Goal: Communication & Community: Answer question/provide support

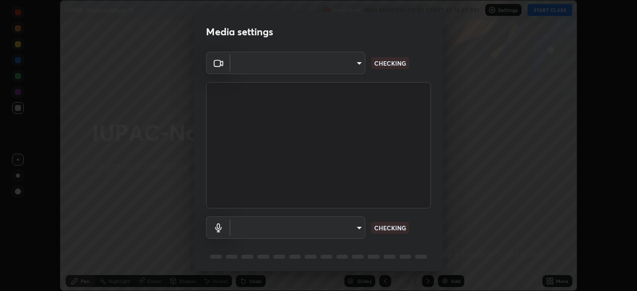
scroll to position [35, 0]
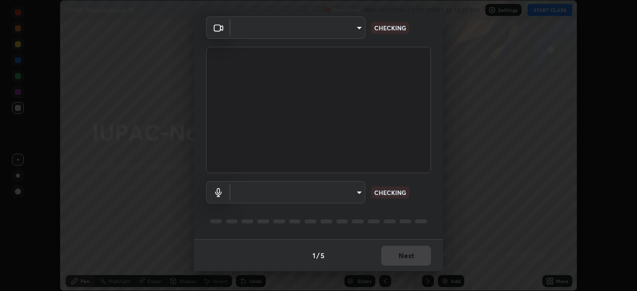
type input "b6af096e43d678f17129564aa7cb6b622be60cc0ec841d7c3dfe70354d629217"
type input "3705b8a483251791021c635b9865e5129130381cda71545e7a859848c8cd69c0"
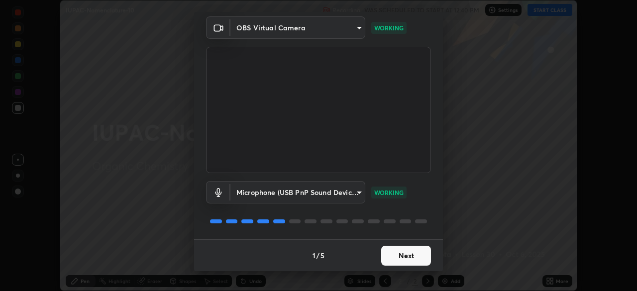
click at [407, 257] on button "Next" at bounding box center [406, 256] width 50 height 20
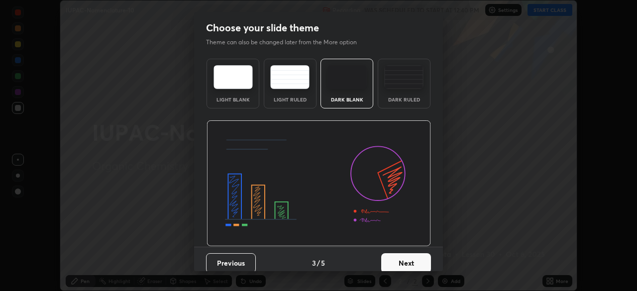
click at [407, 259] on button "Next" at bounding box center [406, 263] width 50 height 20
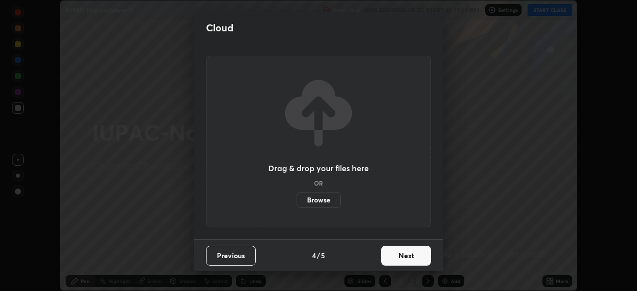
click at [408, 259] on button "Next" at bounding box center [406, 256] width 50 height 20
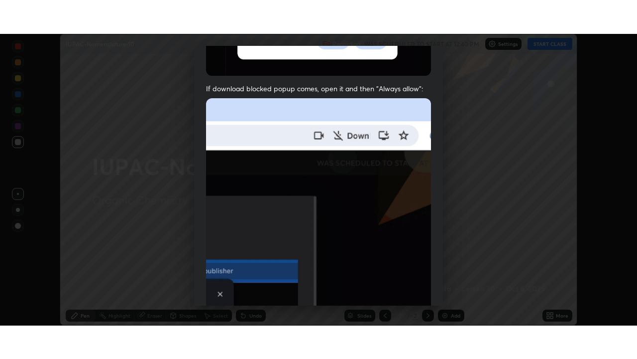
scroll to position [239, 0]
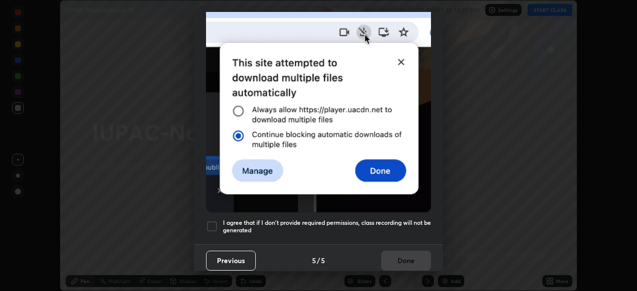
click at [215, 221] on div at bounding box center [212, 227] width 12 height 12
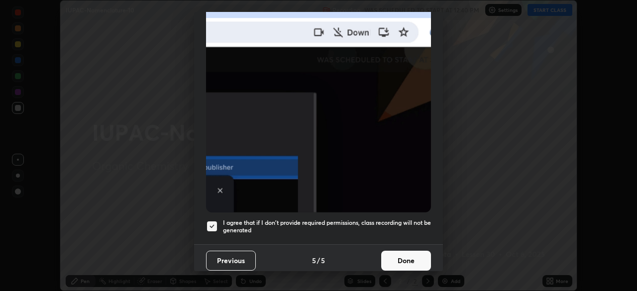
click at [406, 251] on button "Done" at bounding box center [406, 261] width 50 height 20
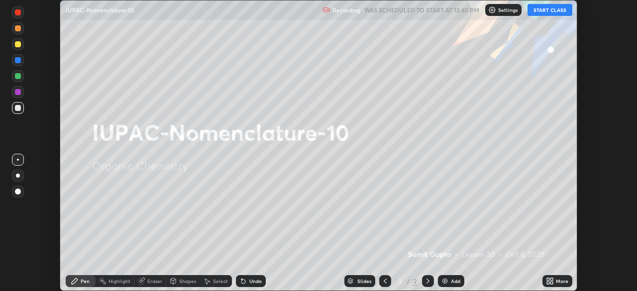
click at [546, 6] on button "START CLASS" at bounding box center [550, 10] width 45 height 12
click at [563, 286] on div "More" at bounding box center [558, 281] width 30 height 12
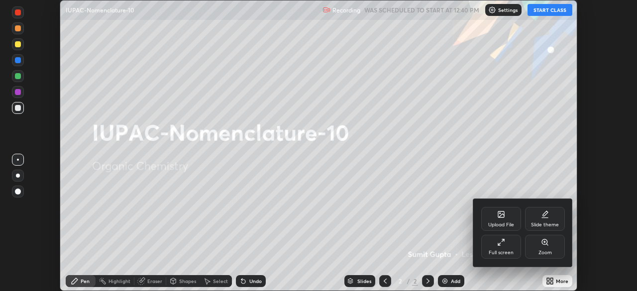
click at [496, 248] on div "Full screen" at bounding box center [502, 247] width 40 height 24
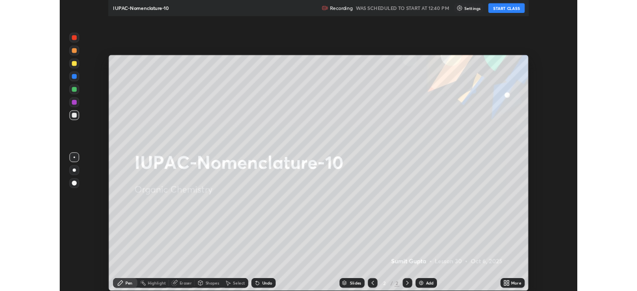
scroll to position [359, 637]
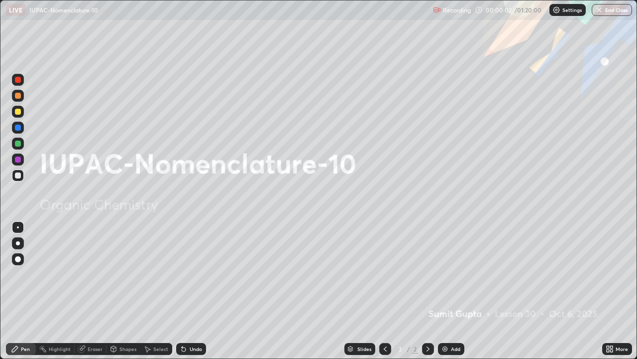
click at [19, 248] on div at bounding box center [18, 243] width 12 height 12
click at [13, 111] on div at bounding box center [18, 112] width 12 height 12
click at [458, 291] on div "Add" at bounding box center [451, 349] width 26 height 12
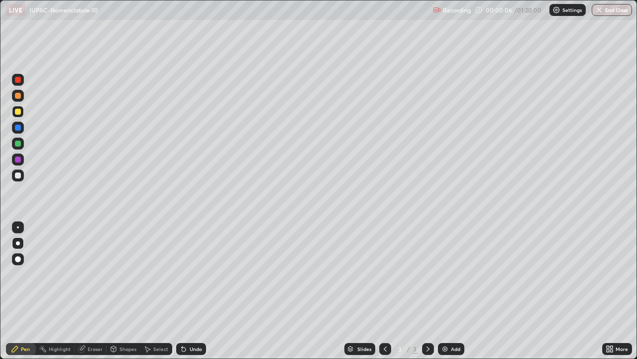
click at [19, 117] on div at bounding box center [18, 112] width 12 height 12
click at [17, 111] on div at bounding box center [18, 112] width 6 height 6
click at [18, 112] on div at bounding box center [18, 112] width 6 height 6
click at [17, 179] on div at bounding box center [18, 175] width 12 height 12
click at [18, 175] on div at bounding box center [18, 175] width 6 height 6
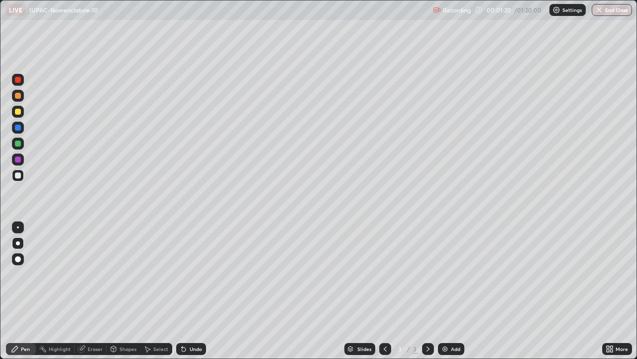
click at [15, 238] on div at bounding box center [18, 243] width 12 height 12
click at [18, 112] on div at bounding box center [18, 112] width 6 height 6
click at [20, 174] on div at bounding box center [18, 175] width 6 height 6
click at [14, 175] on div at bounding box center [18, 175] width 12 height 12
click at [17, 142] on div at bounding box center [18, 143] width 6 height 6
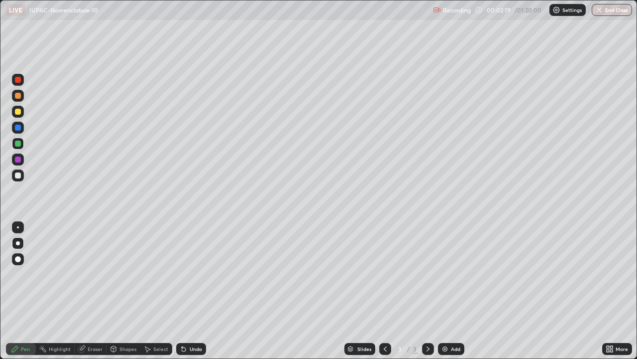
click at [18, 126] on div at bounding box center [18, 127] width 6 height 6
click at [16, 173] on div at bounding box center [18, 175] width 6 height 6
click at [19, 143] on div at bounding box center [18, 143] width 6 height 6
click at [18, 143] on div at bounding box center [18, 143] width 6 height 6
click at [19, 113] on div at bounding box center [18, 112] width 6 height 6
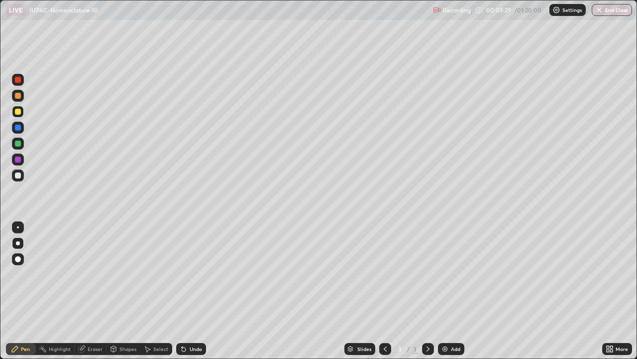
click at [20, 169] on div at bounding box center [18, 175] width 12 height 12
click at [18, 112] on div at bounding box center [18, 112] width 6 height 6
click at [19, 174] on div at bounding box center [18, 175] width 6 height 6
click at [19, 161] on div at bounding box center [18, 159] width 6 height 6
click at [194, 291] on div "Undo" at bounding box center [191, 349] width 30 height 12
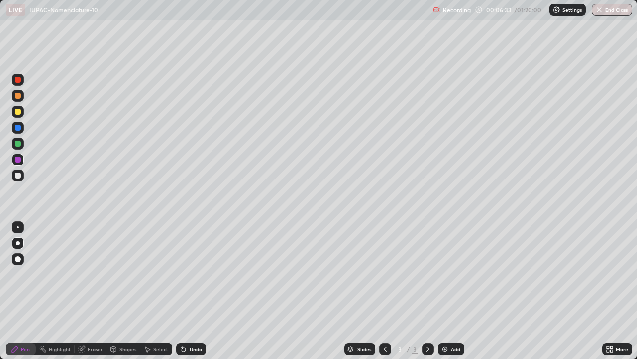
click at [448, 291] on img at bounding box center [445, 349] width 8 height 8
click at [19, 114] on div at bounding box center [18, 112] width 6 height 6
click at [18, 176] on div at bounding box center [18, 175] width 6 height 6
click at [184, 291] on icon at bounding box center [184, 349] width 8 height 8
click at [182, 291] on icon at bounding box center [184, 349] width 4 height 4
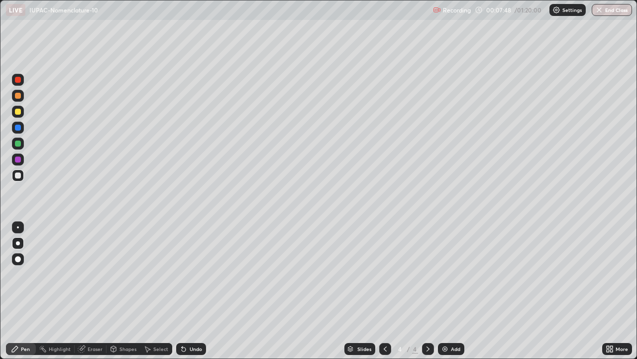
click at [18, 112] on div at bounding box center [18, 112] width 6 height 6
click at [17, 173] on div at bounding box center [18, 175] width 6 height 6
click at [19, 110] on div at bounding box center [18, 112] width 6 height 6
click at [454, 291] on div "Add" at bounding box center [451, 349] width 26 height 12
click at [20, 110] on div at bounding box center [18, 112] width 6 height 6
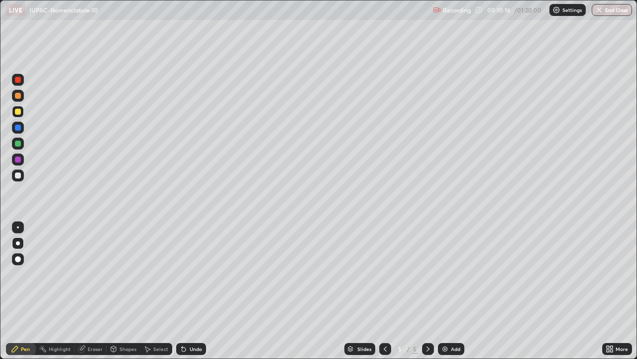
click at [18, 175] on div at bounding box center [18, 175] width 6 height 6
click at [20, 111] on div at bounding box center [18, 112] width 6 height 6
click at [17, 129] on div at bounding box center [18, 127] width 6 height 6
click at [16, 177] on div at bounding box center [18, 175] width 6 height 6
click at [16, 110] on div at bounding box center [18, 112] width 6 height 6
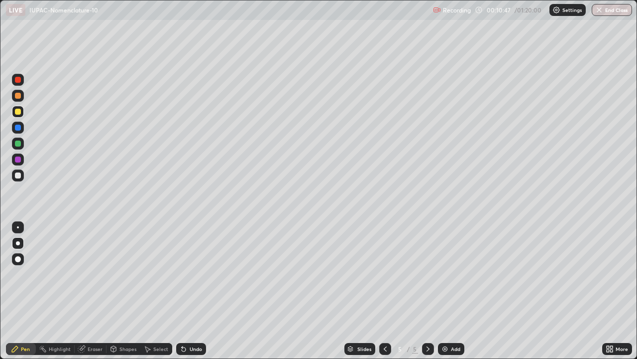
click at [18, 176] on div at bounding box center [18, 175] width 6 height 6
click at [16, 113] on div at bounding box center [18, 112] width 6 height 6
click at [17, 178] on div at bounding box center [18, 175] width 6 height 6
click at [18, 177] on div at bounding box center [18, 175] width 6 height 6
click at [16, 143] on div at bounding box center [18, 143] width 6 height 6
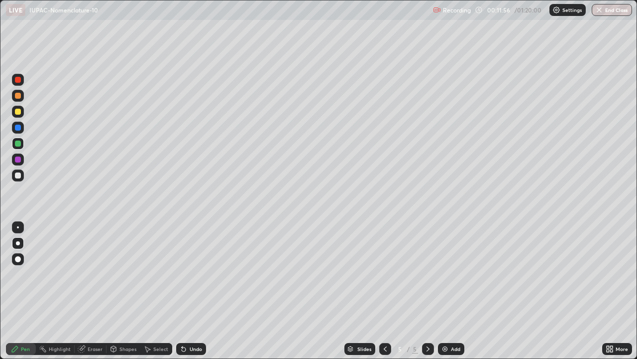
click at [84, 291] on icon at bounding box center [82, 349] width 8 height 8
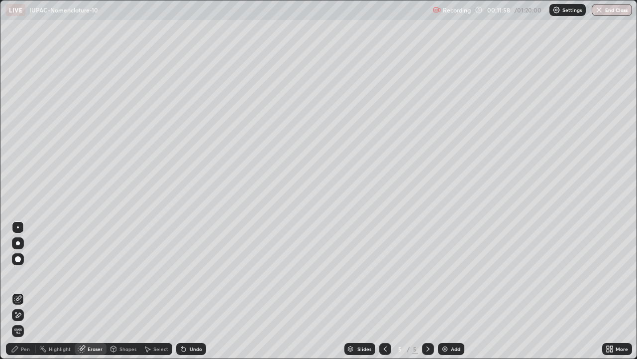
click at [19, 291] on div "Pen" at bounding box center [21, 349] width 30 height 12
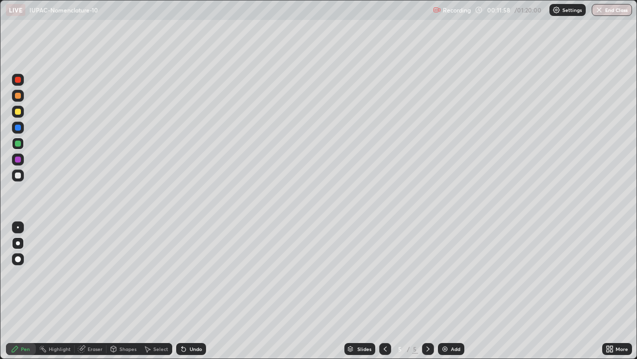
click at [16, 157] on div at bounding box center [18, 159] width 6 height 6
click at [446, 291] on img at bounding box center [445, 349] width 8 height 8
click at [19, 113] on div at bounding box center [18, 112] width 6 height 6
click at [18, 174] on div at bounding box center [18, 175] width 6 height 6
click at [18, 171] on div at bounding box center [18, 175] width 12 height 12
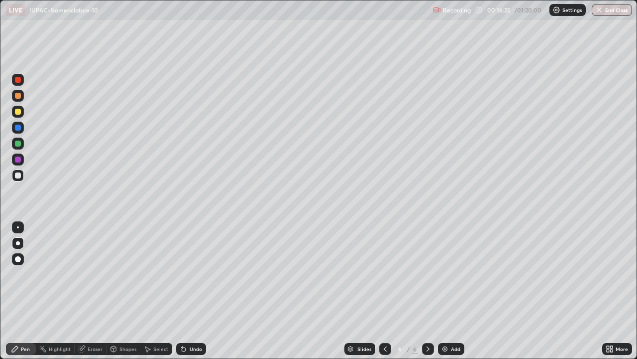
click at [18, 112] on div at bounding box center [18, 112] width 6 height 6
click at [19, 129] on div at bounding box center [18, 127] width 6 height 6
click at [18, 147] on div at bounding box center [18, 143] width 12 height 12
click at [17, 172] on div at bounding box center [18, 175] width 6 height 6
click at [21, 132] on div at bounding box center [18, 128] width 12 height 12
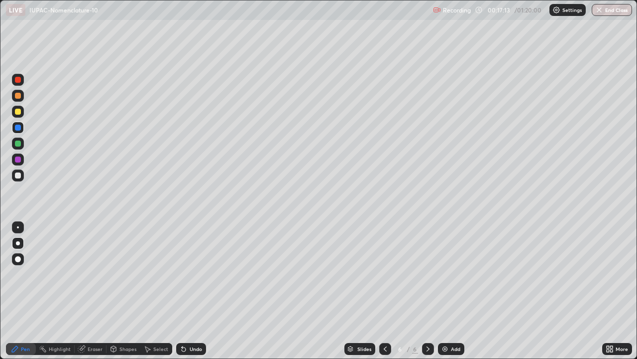
click at [18, 145] on div at bounding box center [18, 143] width 6 height 6
click at [16, 174] on div at bounding box center [18, 175] width 6 height 6
click at [446, 291] on img at bounding box center [445, 349] width 8 height 8
click at [17, 114] on div at bounding box center [18, 112] width 6 height 6
click at [21, 169] on div at bounding box center [18, 175] width 12 height 12
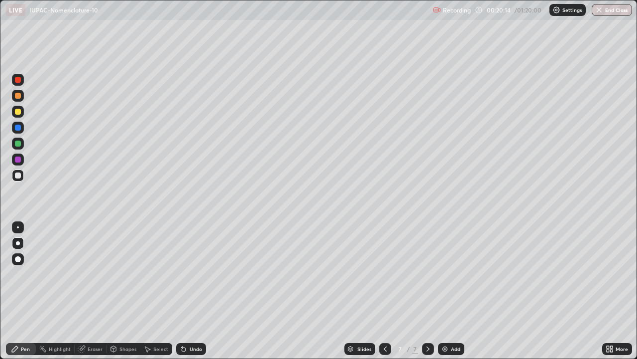
click at [13, 90] on div at bounding box center [18, 96] width 12 height 12
click at [19, 176] on div at bounding box center [18, 175] width 6 height 6
click at [16, 113] on div at bounding box center [18, 112] width 6 height 6
click at [17, 143] on div at bounding box center [18, 143] width 6 height 6
click at [16, 161] on div at bounding box center [18, 159] width 6 height 6
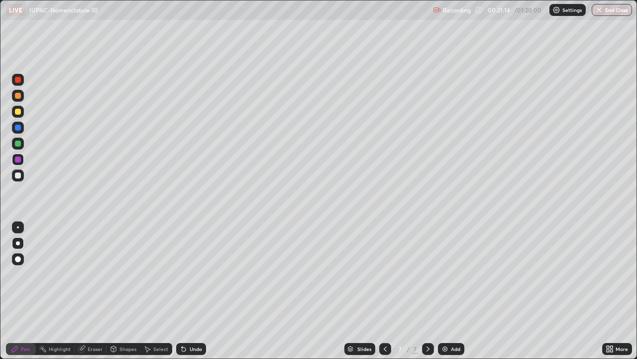
click at [194, 291] on div "Undo" at bounding box center [196, 348] width 12 height 5
click at [21, 175] on div at bounding box center [18, 175] width 12 height 12
click at [18, 143] on div at bounding box center [18, 143] width 6 height 6
click at [184, 291] on icon at bounding box center [184, 349] width 4 height 4
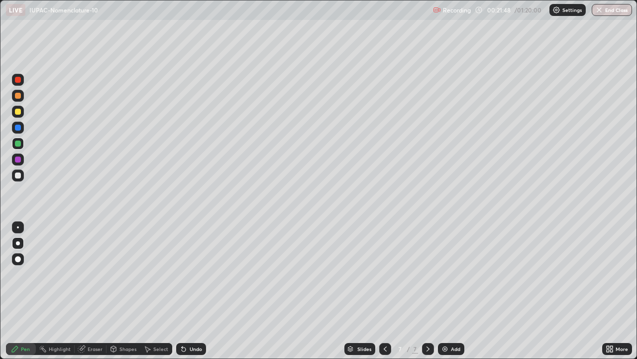
click at [186, 291] on div "Undo" at bounding box center [191, 349] width 30 height 12
click at [187, 291] on div "Undo" at bounding box center [191, 349] width 30 height 12
click at [186, 291] on icon at bounding box center [184, 349] width 8 height 8
click at [187, 291] on div "Undo" at bounding box center [191, 349] width 30 height 12
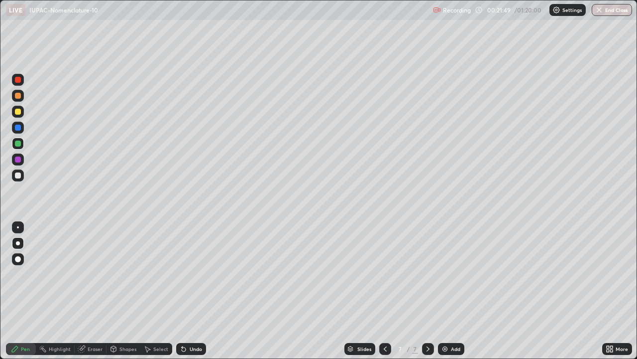
click at [187, 291] on div "Undo" at bounding box center [191, 349] width 30 height 12
click at [186, 291] on icon at bounding box center [184, 349] width 8 height 8
click at [188, 291] on div "Undo" at bounding box center [191, 349] width 30 height 12
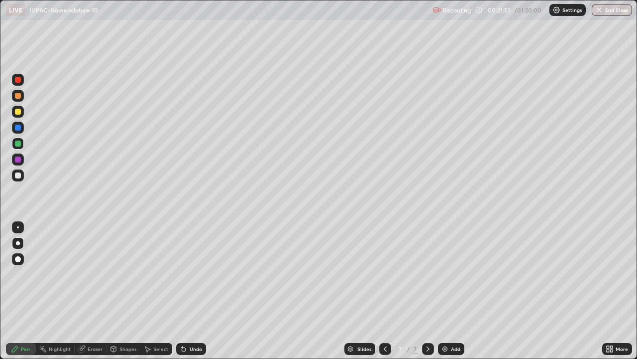
click at [185, 291] on icon at bounding box center [184, 349] width 8 height 8
click at [190, 291] on div "Undo" at bounding box center [196, 348] width 12 height 5
click at [16, 291] on icon at bounding box center [15, 349] width 8 height 8
click at [19, 174] on div at bounding box center [18, 175] width 6 height 6
click at [16, 145] on div at bounding box center [18, 143] width 6 height 6
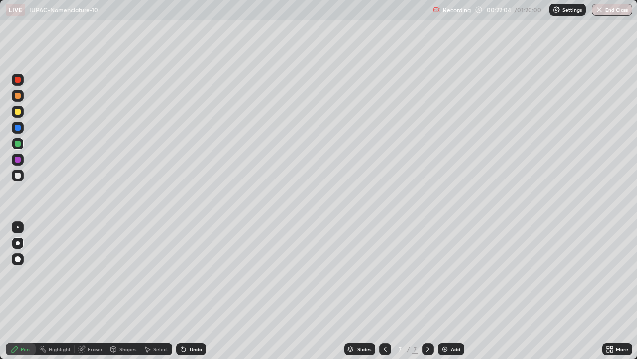
click at [18, 107] on div at bounding box center [18, 112] width 12 height 12
click at [16, 174] on div at bounding box center [18, 175] width 6 height 6
click at [23, 173] on div at bounding box center [18, 175] width 12 height 12
click at [16, 161] on div at bounding box center [18, 159] width 6 height 6
click at [20, 144] on div at bounding box center [18, 143] width 6 height 6
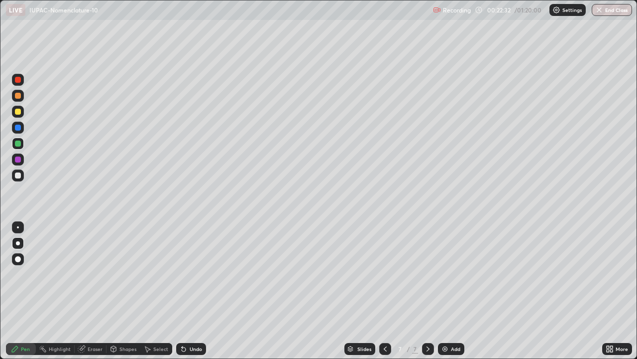
click at [19, 125] on div at bounding box center [18, 127] width 6 height 6
click at [18, 93] on div at bounding box center [18, 96] width 6 height 6
click at [23, 176] on div at bounding box center [18, 175] width 12 height 12
click at [16, 113] on div at bounding box center [18, 112] width 6 height 6
click at [19, 170] on div at bounding box center [18, 175] width 12 height 12
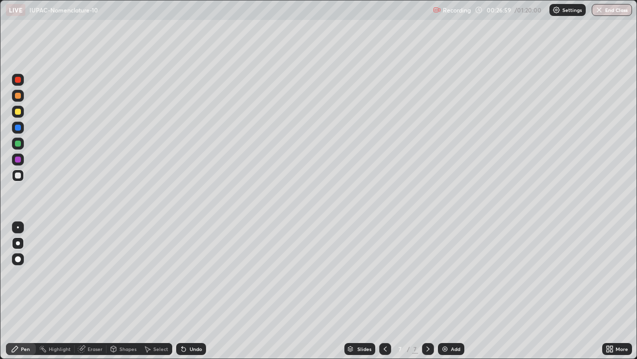
click at [20, 141] on div at bounding box center [18, 143] width 6 height 6
click at [17, 127] on div at bounding box center [18, 127] width 6 height 6
click at [185, 291] on icon at bounding box center [184, 349] width 8 height 8
click at [451, 291] on div "Add" at bounding box center [455, 348] width 9 height 5
click at [21, 117] on div at bounding box center [18, 112] width 12 height 12
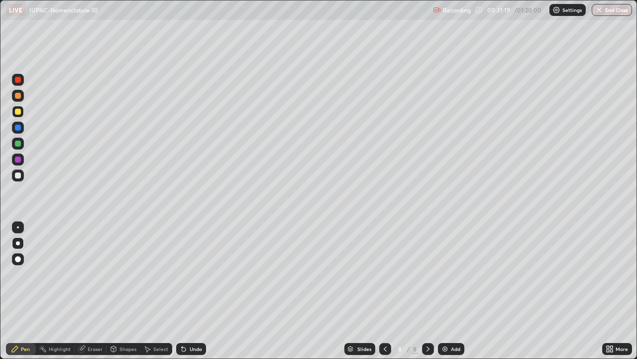
click at [16, 147] on div at bounding box center [18, 143] width 12 height 12
click at [18, 177] on div at bounding box center [18, 175] width 6 height 6
click at [18, 111] on div at bounding box center [18, 112] width 6 height 6
click at [192, 291] on div "Undo" at bounding box center [196, 348] width 12 height 5
click at [187, 291] on div "Undo" at bounding box center [191, 349] width 30 height 12
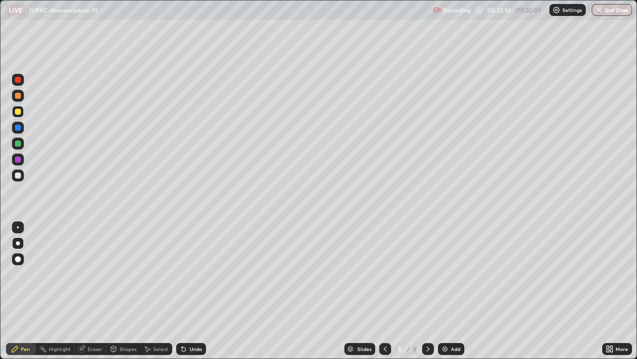
click at [23, 173] on div at bounding box center [18, 175] width 12 height 12
click at [448, 291] on img at bounding box center [445, 349] width 8 height 8
click at [17, 111] on div at bounding box center [18, 112] width 6 height 6
click at [18, 175] on div at bounding box center [18, 175] width 6 height 6
click at [16, 129] on div at bounding box center [18, 127] width 6 height 6
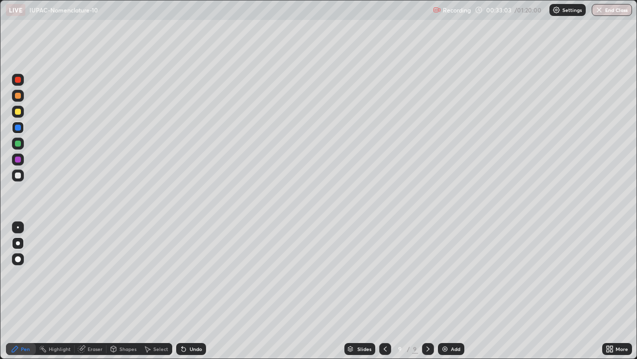
click at [23, 158] on div at bounding box center [18, 159] width 12 height 12
click at [23, 171] on div at bounding box center [18, 175] width 12 height 16
click at [17, 128] on div at bounding box center [18, 127] width 6 height 6
click at [13, 111] on div at bounding box center [18, 112] width 12 height 12
click at [17, 123] on div at bounding box center [18, 128] width 12 height 12
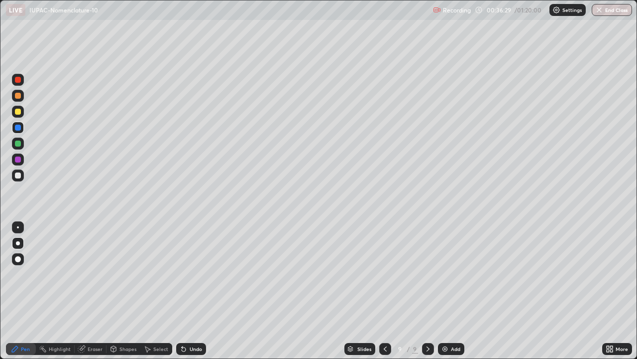
click at [447, 291] on img at bounding box center [445, 349] width 8 height 8
click at [18, 111] on div at bounding box center [18, 112] width 6 height 6
click at [18, 128] on div at bounding box center [18, 127] width 6 height 6
click at [187, 291] on div "Undo" at bounding box center [191, 349] width 30 height 12
click at [18, 174] on div at bounding box center [18, 175] width 6 height 6
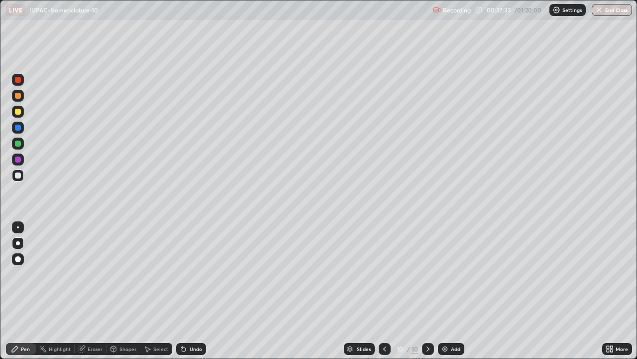
click at [18, 127] on div at bounding box center [18, 127] width 6 height 6
click at [13, 95] on div at bounding box center [18, 96] width 12 height 12
click at [19, 141] on div at bounding box center [18, 143] width 6 height 6
click at [17, 162] on div at bounding box center [18, 159] width 6 height 6
click at [453, 291] on div "Add" at bounding box center [451, 349] width 26 height 12
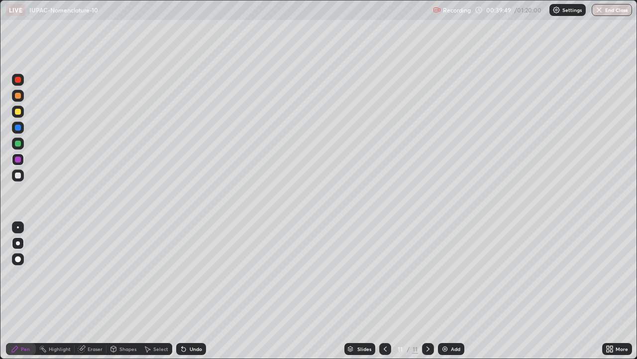
click at [13, 108] on div at bounding box center [18, 112] width 12 height 12
click at [20, 175] on div at bounding box center [18, 175] width 6 height 6
click at [190, 291] on div "Undo" at bounding box center [191, 349] width 30 height 12
click at [188, 291] on div "Undo" at bounding box center [191, 349] width 30 height 12
click at [187, 291] on div "Undo" at bounding box center [191, 349] width 30 height 12
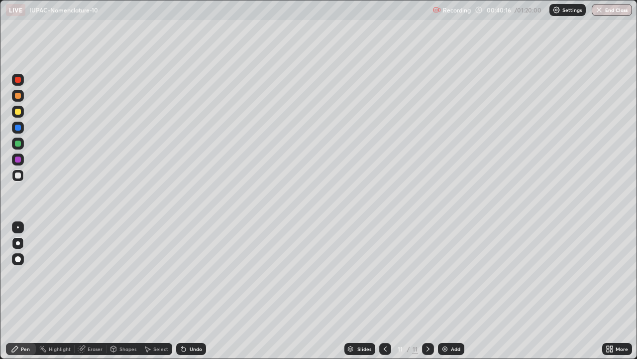
click at [18, 111] on div at bounding box center [18, 112] width 6 height 6
click at [18, 160] on div at bounding box center [18, 159] width 6 height 6
click at [17, 174] on div at bounding box center [18, 175] width 6 height 6
click at [18, 113] on div at bounding box center [18, 112] width 6 height 6
click at [20, 174] on div at bounding box center [18, 175] width 6 height 6
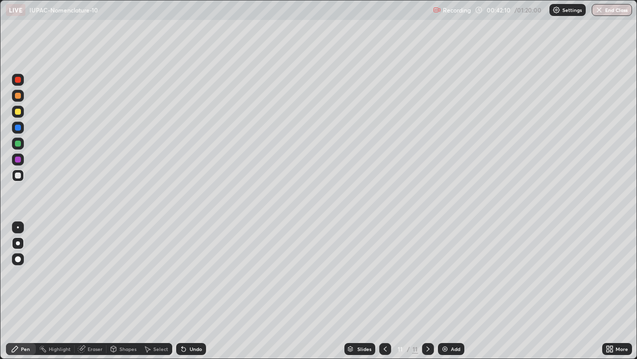
click at [15, 110] on div at bounding box center [18, 112] width 6 height 6
click at [184, 291] on icon at bounding box center [184, 349] width 8 height 8
click at [191, 291] on div "Undo" at bounding box center [196, 348] width 12 height 5
click at [188, 291] on div "Undo" at bounding box center [191, 349] width 30 height 12
click at [425, 291] on icon at bounding box center [428, 349] width 8 height 8
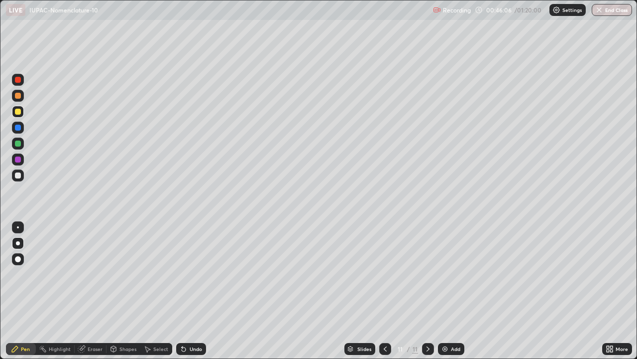
click at [452, 291] on div "Add" at bounding box center [451, 349] width 26 height 12
click at [17, 127] on div at bounding box center [18, 127] width 6 height 6
click at [17, 174] on div at bounding box center [18, 175] width 6 height 6
click at [17, 144] on div at bounding box center [18, 143] width 6 height 6
click at [190, 291] on div "Undo" at bounding box center [196, 348] width 12 height 5
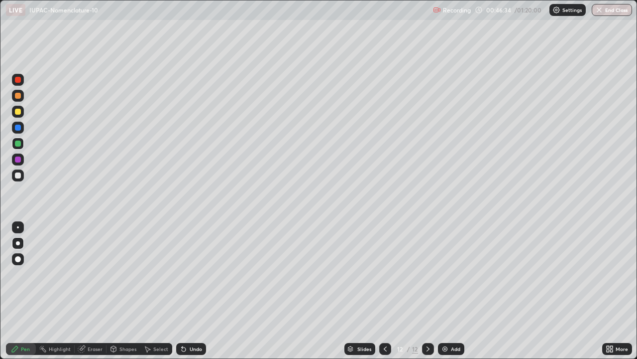
click at [187, 291] on div "Undo" at bounding box center [191, 349] width 30 height 12
click at [18, 112] on div at bounding box center [18, 112] width 6 height 6
click at [17, 143] on div at bounding box center [18, 143] width 6 height 6
click at [17, 171] on div at bounding box center [18, 175] width 12 height 12
click at [16, 160] on div at bounding box center [18, 159] width 6 height 6
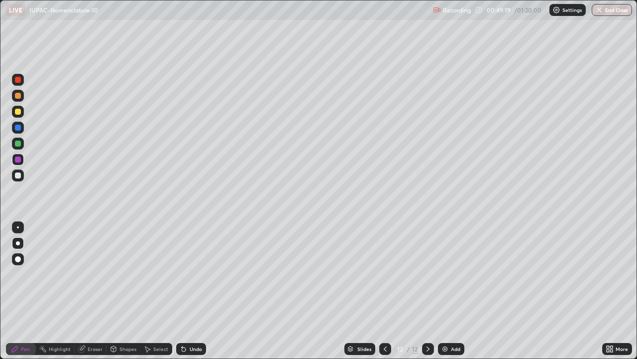
click at [188, 291] on div "Undo" at bounding box center [191, 349] width 30 height 12
click at [17, 112] on div at bounding box center [18, 112] width 6 height 6
click at [17, 177] on div at bounding box center [18, 175] width 6 height 6
click at [16, 113] on div at bounding box center [18, 112] width 6 height 6
click at [19, 146] on div at bounding box center [18, 143] width 6 height 6
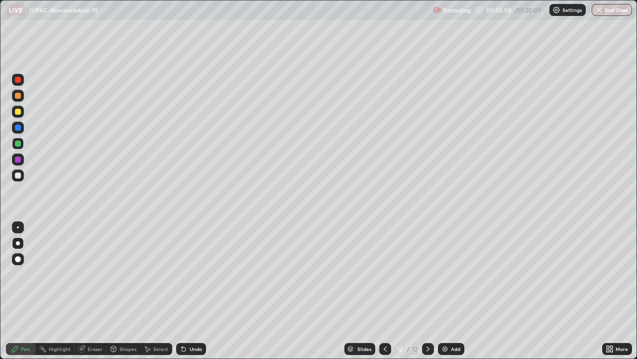
click at [448, 291] on img at bounding box center [445, 349] width 8 height 8
click at [16, 110] on div at bounding box center [18, 112] width 6 height 6
click at [22, 174] on div at bounding box center [18, 175] width 12 height 12
click at [17, 158] on div at bounding box center [18, 159] width 6 height 6
click at [187, 291] on div "Undo" at bounding box center [191, 349] width 30 height 12
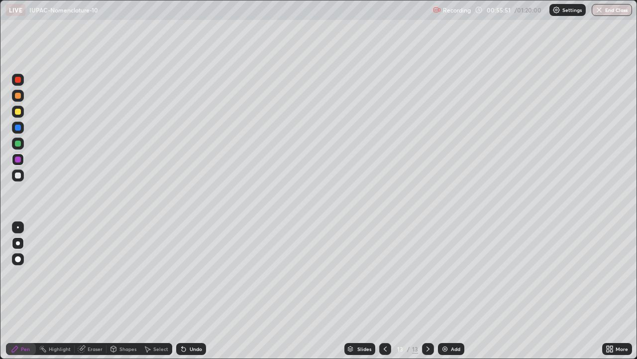
click at [17, 114] on div at bounding box center [18, 112] width 6 height 6
click at [23, 175] on div at bounding box center [18, 175] width 12 height 12
click at [17, 145] on div at bounding box center [18, 143] width 6 height 6
click at [452, 291] on div "Add" at bounding box center [455, 348] width 9 height 5
click at [17, 107] on div at bounding box center [18, 112] width 12 height 12
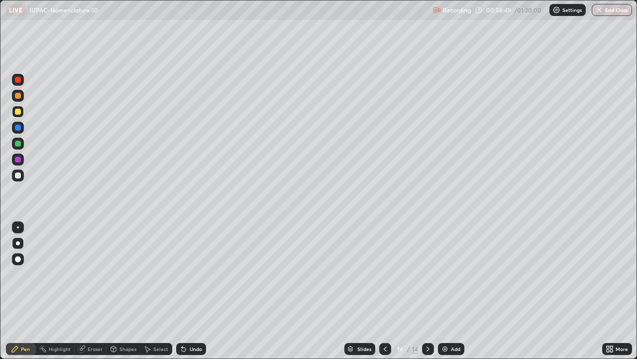
click at [19, 181] on div at bounding box center [18, 175] width 12 height 12
click at [15, 172] on div at bounding box center [18, 175] width 6 height 6
click at [17, 112] on div at bounding box center [18, 112] width 6 height 6
click at [18, 127] on div at bounding box center [18, 127] width 6 height 6
click at [12, 144] on div at bounding box center [18, 143] width 12 height 12
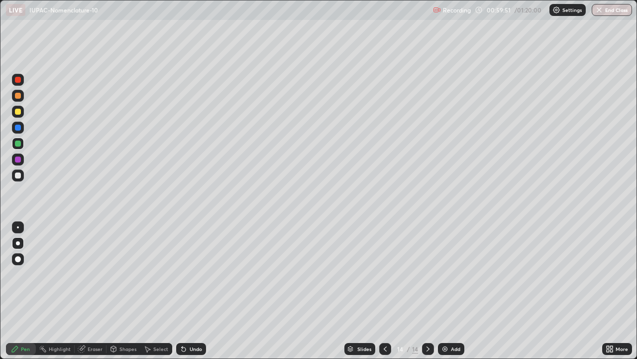
click at [17, 173] on div at bounding box center [18, 175] width 6 height 6
click at [18, 160] on div at bounding box center [18, 159] width 6 height 6
click at [17, 130] on div at bounding box center [18, 127] width 6 height 6
click at [22, 145] on div at bounding box center [18, 143] width 12 height 12
click at [17, 175] on div at bounding box center [18, 175] width 6 height 6
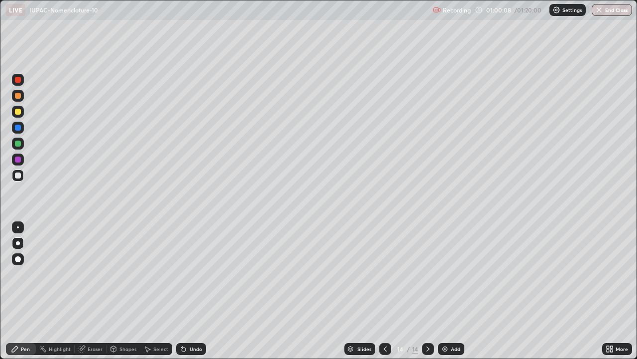
click at [18, 159] on div at bounding box center [18, 159] width 6 height 6
click at [23, 174] on div at bounding box center [18, 175] width 12 height 12
click at [19, 144] on div at bounding box center [18, 143] width 6 height 6
click at [16, 127] on div at bounding box center [18, 127] width 6 height 6
click at [17, 176] on div at bounding box center [18, 175] width 6 height 6
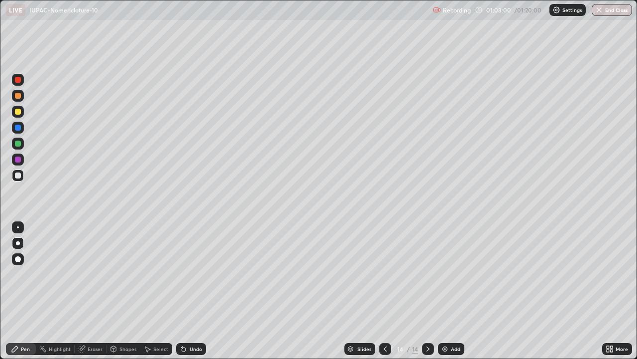
click at [450, 291] on div "Add" at bounding box center [451, 349] width 26 height 12
click at [19, 113] on div at bounding box center [18, 112] width 6 height 6
click at [16, 147] on div at bounding box center [18, 143] width 12 height 12
click at [17, 158] on div at bounding box center [18, 159] width 6 height 6
click at [18, 176] on div at bounding box center [18, 175] width 6 height 6
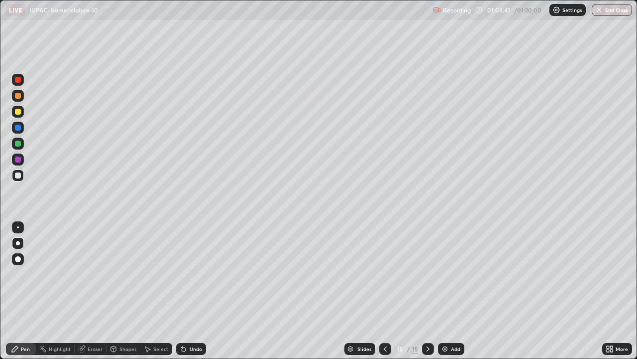
click at [18, 112] on div at bounding box center [18, 112] width 6 height 6
click at [17, 157] on div at bounding box center [18, 159] width 6 height 6
click at [451, 291] on div "Add" at bounding box center [451, 349] width 26 height 12
click at [21, 117] on div at bounding box center [18, 112] width 12 height 12
click at [20, 162] on div at bounding box center [18, 159] width 12 height 12
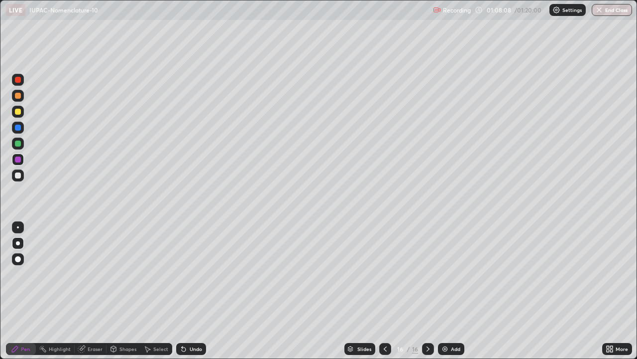
click at [186, 291] on div "Undo" at bounding box center [191, 349] width 30 height 12
click at [190, 291] on div "Undo" at bounding box center [196, 348] width 12 height 5
click at [21, 115] on div at bounding box center [18, 112] width 12 height 12
click at [20, 125] on div at bounding box center [18, 127] width 6 height 6
click at [18, 174] on div at bounding box center [18, 175] width 6 height 6
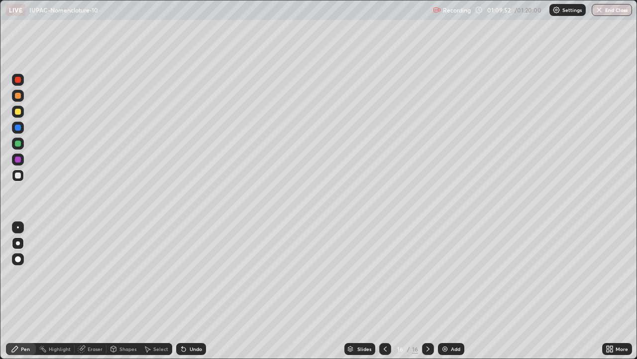
click at [21, 111] on div at bounding box center [18, 112] width 12 height 12
click at [17, 159] on div at bounding box center [18, 159] width 6 height 6
click at [22, 111] on div at bounding box center [18, 112] width 12 height 12
click at [456, 291] on div "Add" at bounding box center [451, 349] width 26 height 12
click at [21, 110] on div at bounding box center [18, 112] width 12 height 12
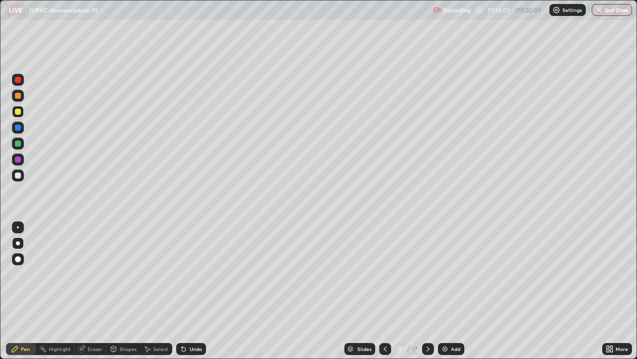
click at [18, 175] on div at bounding box center [18, 175] width 6 height 6
click at [190, 291] on div "Undo" at bounding box center [196, 348] width 12 height 5
click at [17, 115] on div at bounding box center [18, 112] width 12 height 12
click at [17, 164] on div at bounding box center [18, 159] width 12 height 12
click at [20, 176] on div at bounding box center [18, 175] width 6 height 6
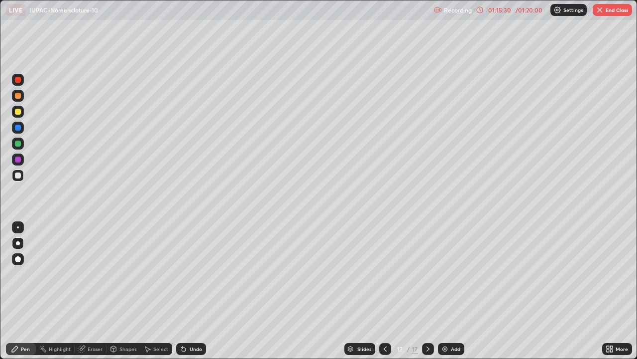
click at [19, 160] on div at bounding box center [18, 159] width 6 height 6
click at [16, 146] on div at bounding box center [18, 143] width 6 height 6
click at [191, 291] on div "Undo" at bounding box center [191, 349] width 30 height 12
click at [17, 148] on div at bounding box center [18, 143] width 12 height 12
click at [18, 158] on div at bounding box center [18, 159] width 6 height 6
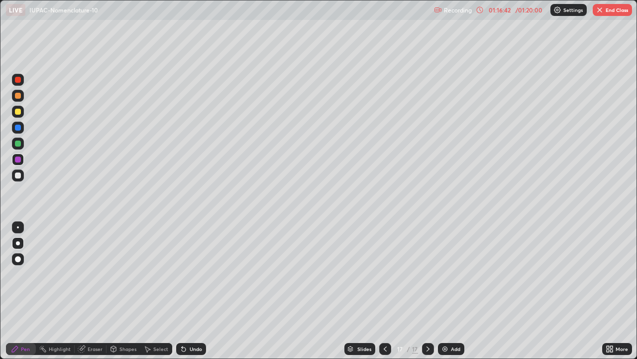
click at [190, 291] on div "Undo" at bounding box center [196, 348] width 12 height 5
click at [22, 175] on div at bounding box center [18, 175] width 12 height 12
click at [610, 11] on button "End Class" at bounding box center [612, 10] width 39 height 12
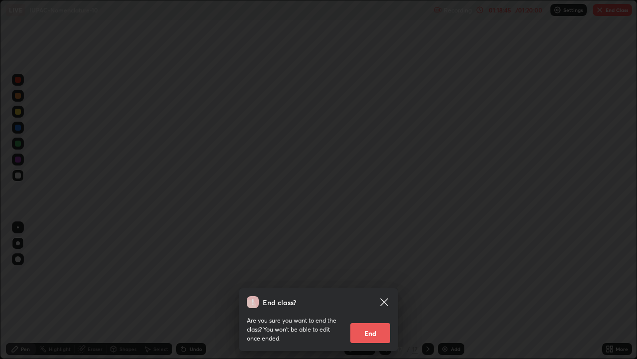
click at [371, 291] on button "End" at bounding box center [371, 333] width 40 height 20
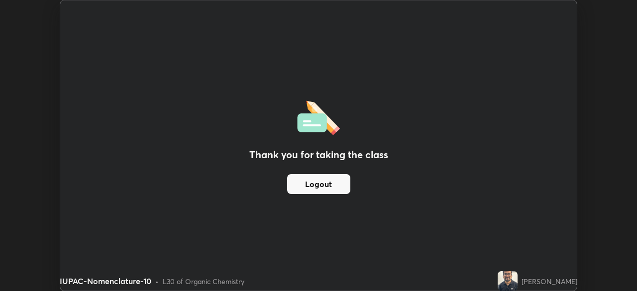
scroll to position [49507, 49161]
